Goal: Contribute content: Add original content to the website for others to see

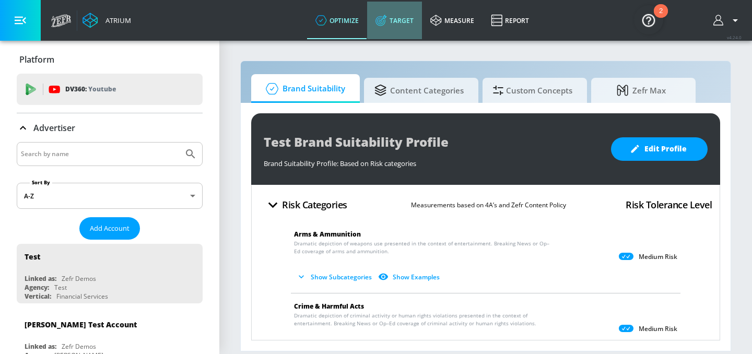
click at [404, 21] on link "Target" at bounding box center [394, 21] width 55 height 38
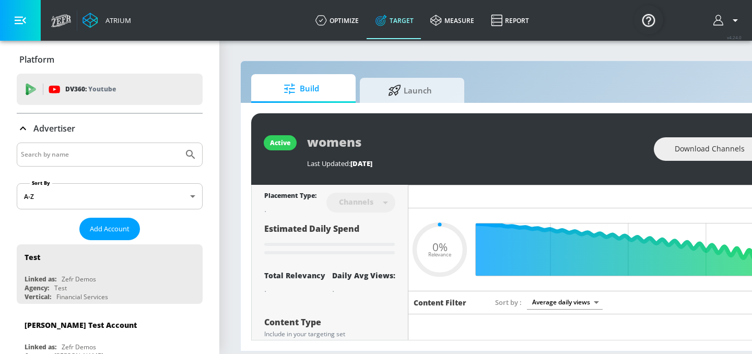
type input "0.05"
click at [117, 157] on input "Search by name" at bounding box center [100, 155] width 158 height 14
type input "abbvie co-pilot"
click at [179, 143] on button "Submit Search" at bounding box center [190, 154] width 23 height 23
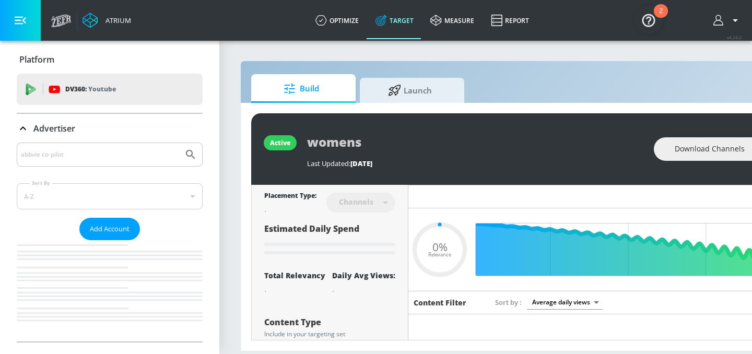
type input "0.05"
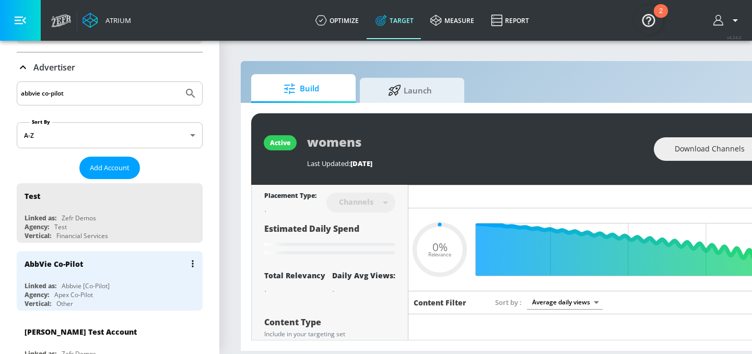
scroll to position [62, 0]
click at [79, 290] on div "Apex Co-Pilot" at bounding box center [73, 293] width 39 height 9
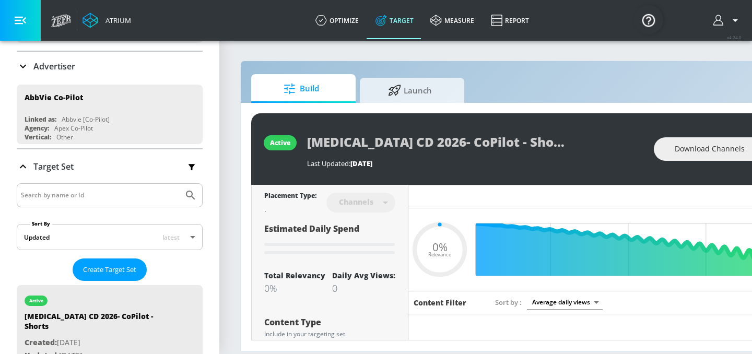
type input "0.05"
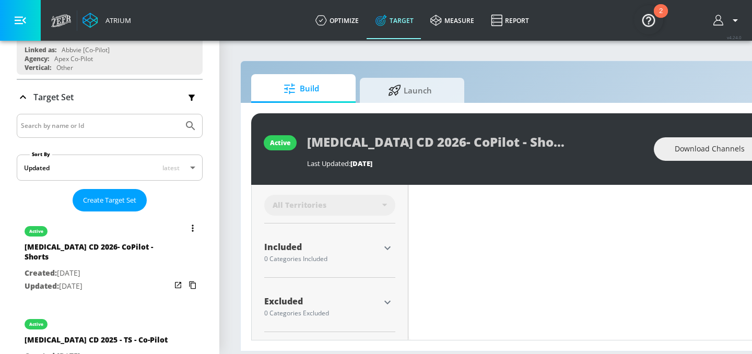
scroll to position [302, 0]
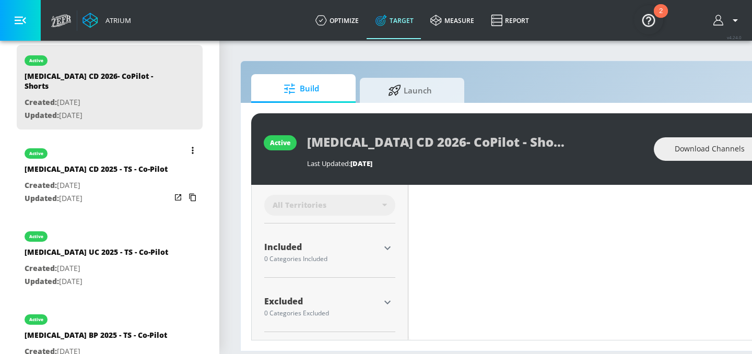
click at [82, 164] on div "[MEDICAL_DATA] CD 2025 - TS - Co-Pilot" at bounding box center [96, 171] width 143 height 15
type input "[MEDICAL_DATA] CD 2025 - TS - Co-Pilot"
type input "0.05"
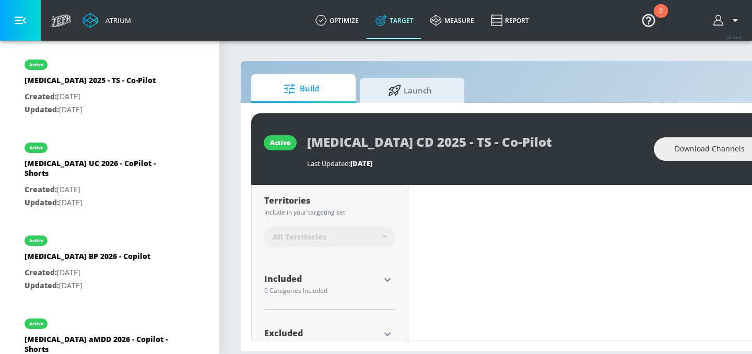
scroll to position [310, 0]
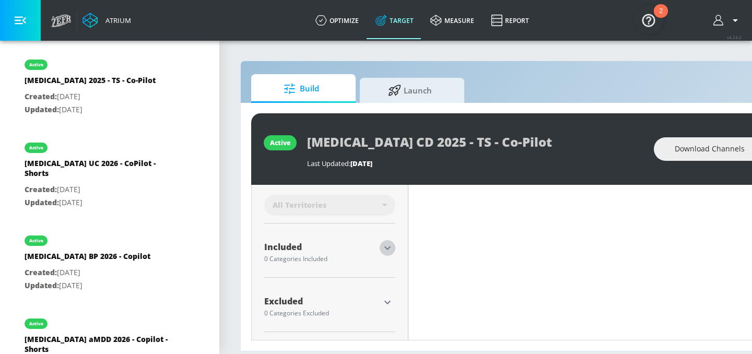
click at [389, 245] on icon "button" at bounding box center [387, 248] width 13 height 13
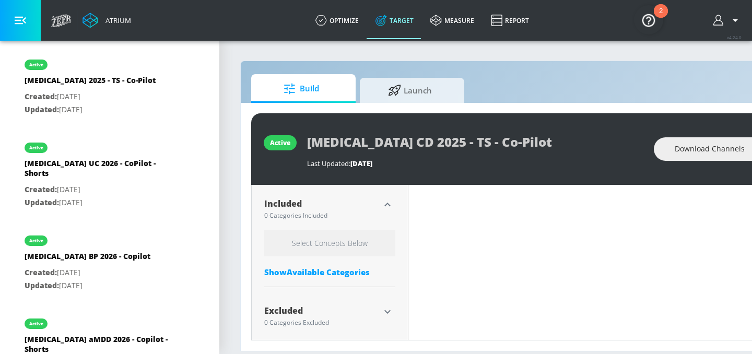
scroll to position [363, 0]
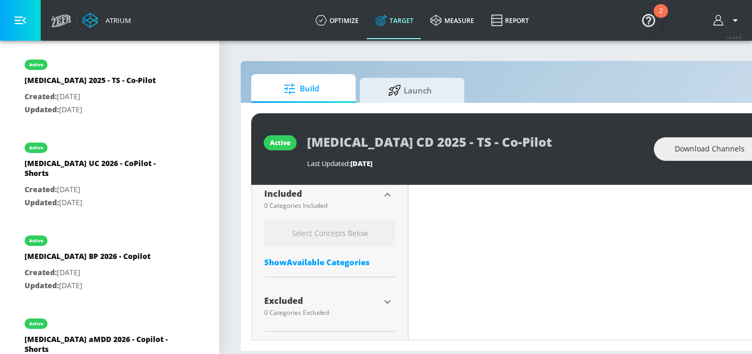
click at [352, 260] on div "Show Available Categories" at bounding box center [329, 262] width 131 height 10
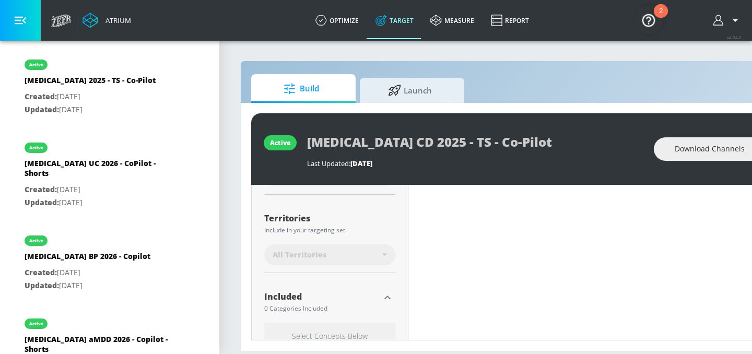
scroll to position [0, 0]
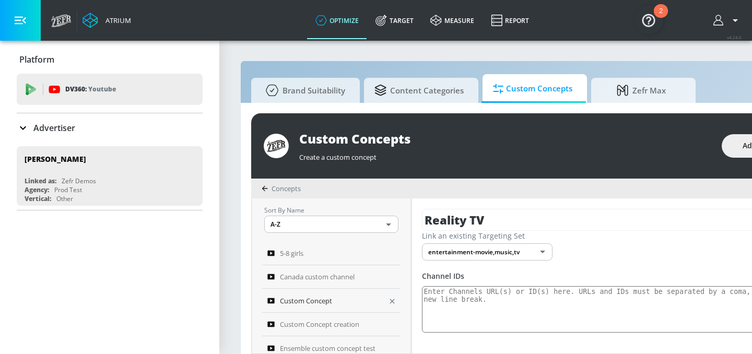
scroll to position [3, 0]
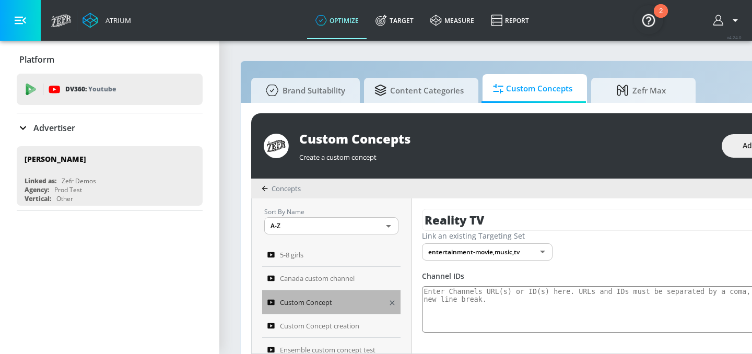
click at [319, 304] on span "Custom Concept" at bounding box center [306, 302] width 52 height 13
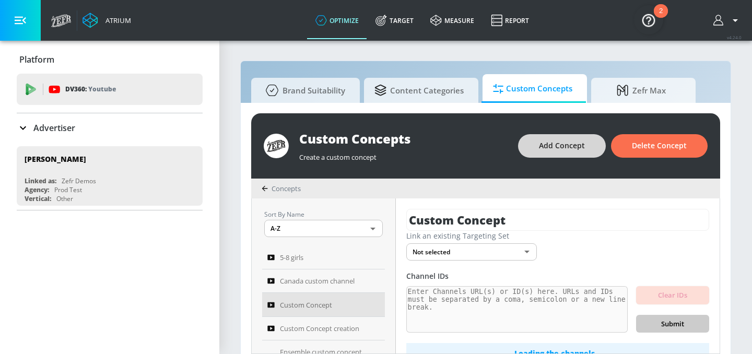
click at [555, 146] on span "Add Concept" at bounding box center [562, 145] width 46 height 13
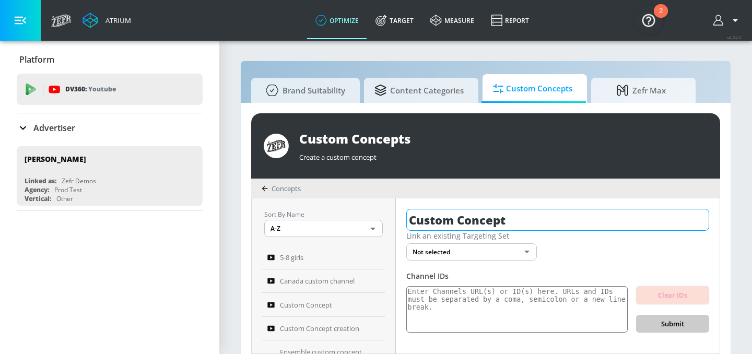
click at [496, 217] on input "Custom Concept" at bounding box center [557, 220] width 303 height 22
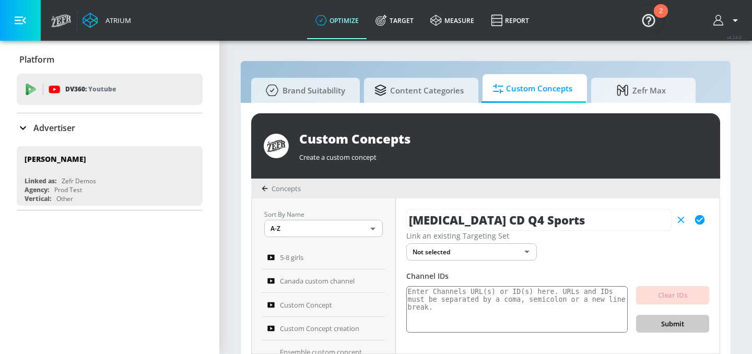
type input "Skyrizi CD Q4 Sports"
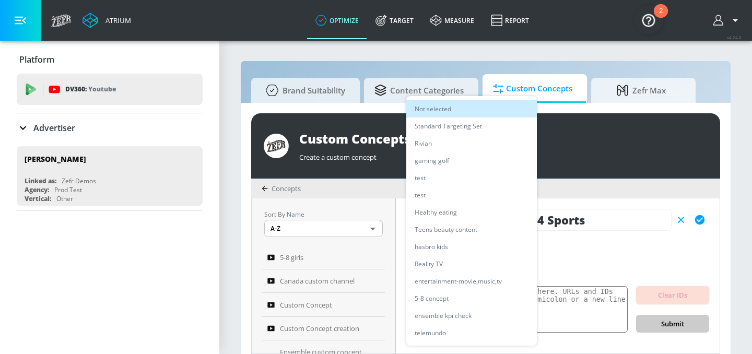
click at [491, 250] on body "Atrium optimize Target measure Report optimize Target measure Report v 4.24.0 P…" at bounding box center [376, 182] width 752 height 365
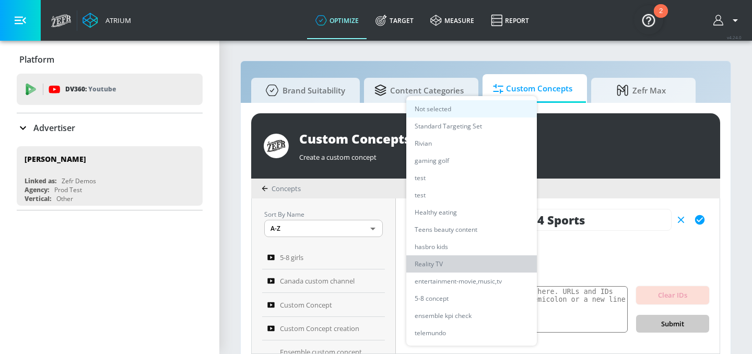
click at [478, 260] on li "Reality TV" at bounding box center [471, 263] width 131 height 17
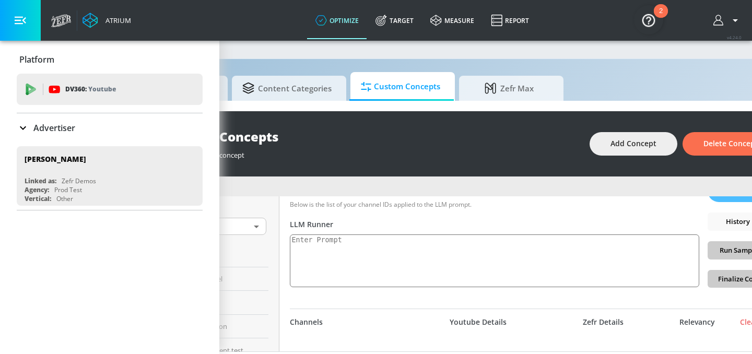
scroll to position [179, 0]
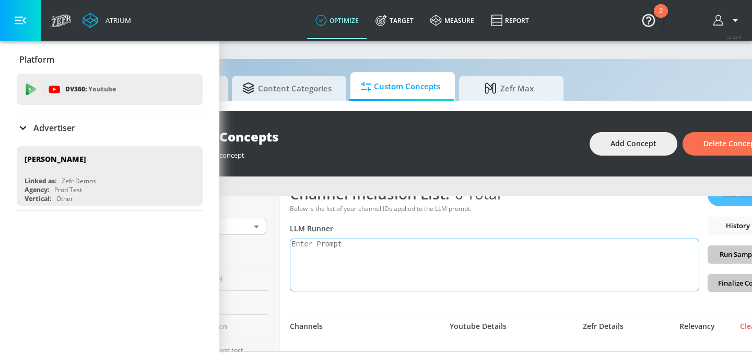
click at [442, 252] on textarea at bounding box center [495, 265] width 410 height 53
paste textarea "entpole moment sponsorships on Youtube in Q4’25, specifically surrounding MLB P…"
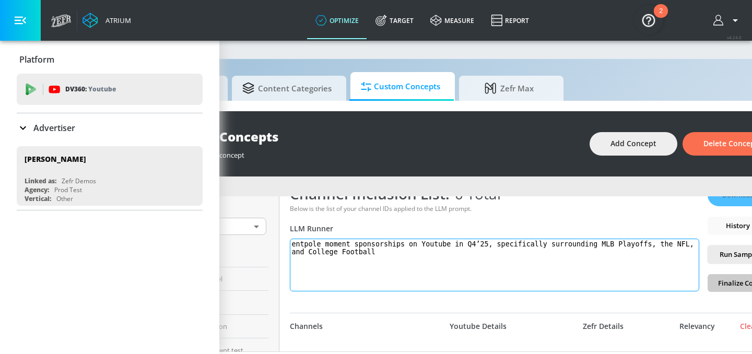
click at [290, 245] on textarea "entpole moment sponsorships on Youtube in Q4’25, specifically surrounding MLB P…" at bounding box center [495, 265] width 410 height 53
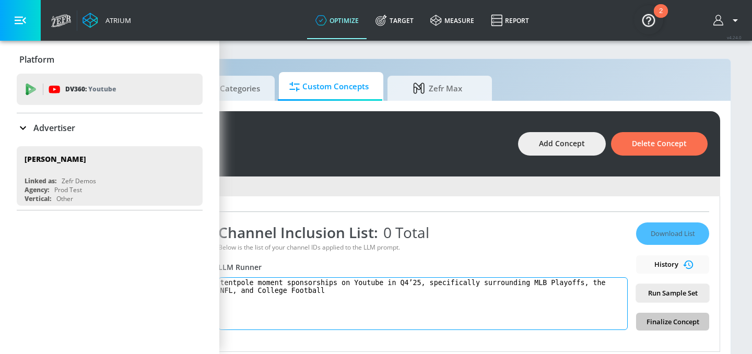
scroll to position [139, 0]
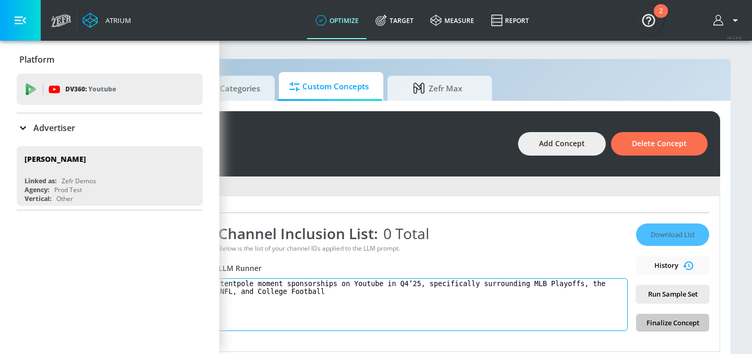
type textarea "tentpole moment sponsorships on Youtube in Q4’25, specifically surrounding MLB …"
click at [673, 322] on div "Download List History Run Sample Set Finalize Concept" at bounding box center [672, 278] width 73 height 108
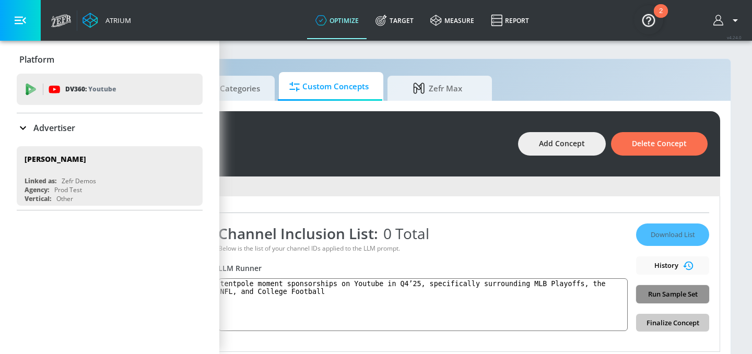
click at [659, 295] on span "Run Sample Set" at bounding box center [673, 294] width 56 height 12
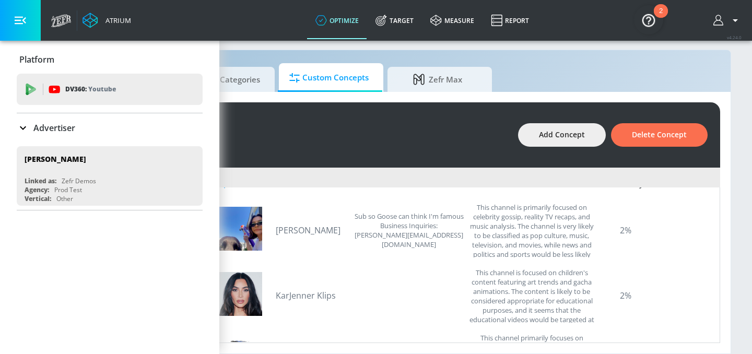
scroll to position [123, 0]
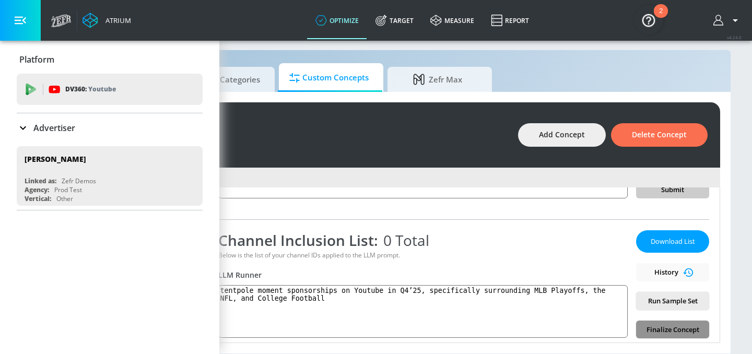
click at [668, 332] on span "Finalize Concept" at bounding box center [673, 330] width 56 height 12
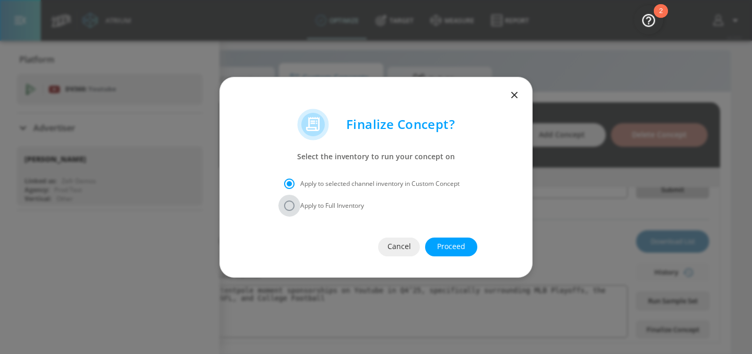
click at [292, 206] on input "Apply to Full Inventory" at bounding box center [289, 206] width 22 height 22
radio input "true"
click at [451, 245] on span "Proceed" at bounding box center [451, 246] width 10 height 13
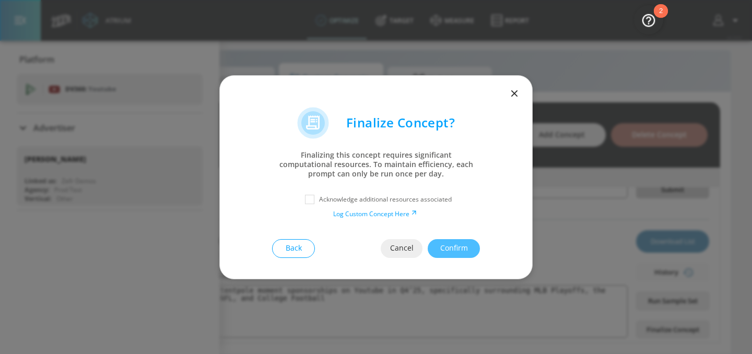
click at [312, 209] on div "Acknowledge additional resources associated Log Custom Concept Here" at bounding box center [376, 204] width 271 height 28
click at [310, 204] on input "checkbox" at bounding box center [309, 199] width 19 height 19
checkbox input "true"
click at [449, 254] on button "Confirm" at bounding box center [454, 248] width 52 height 19
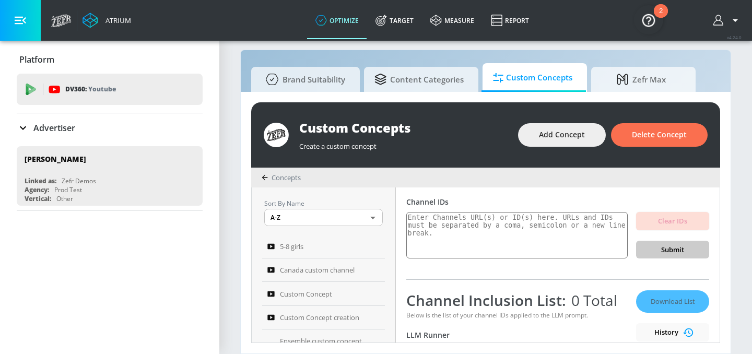
scroll to position [0, 0]
